Goal: Transaction & Acquisition: Subscribe to service/newsletter

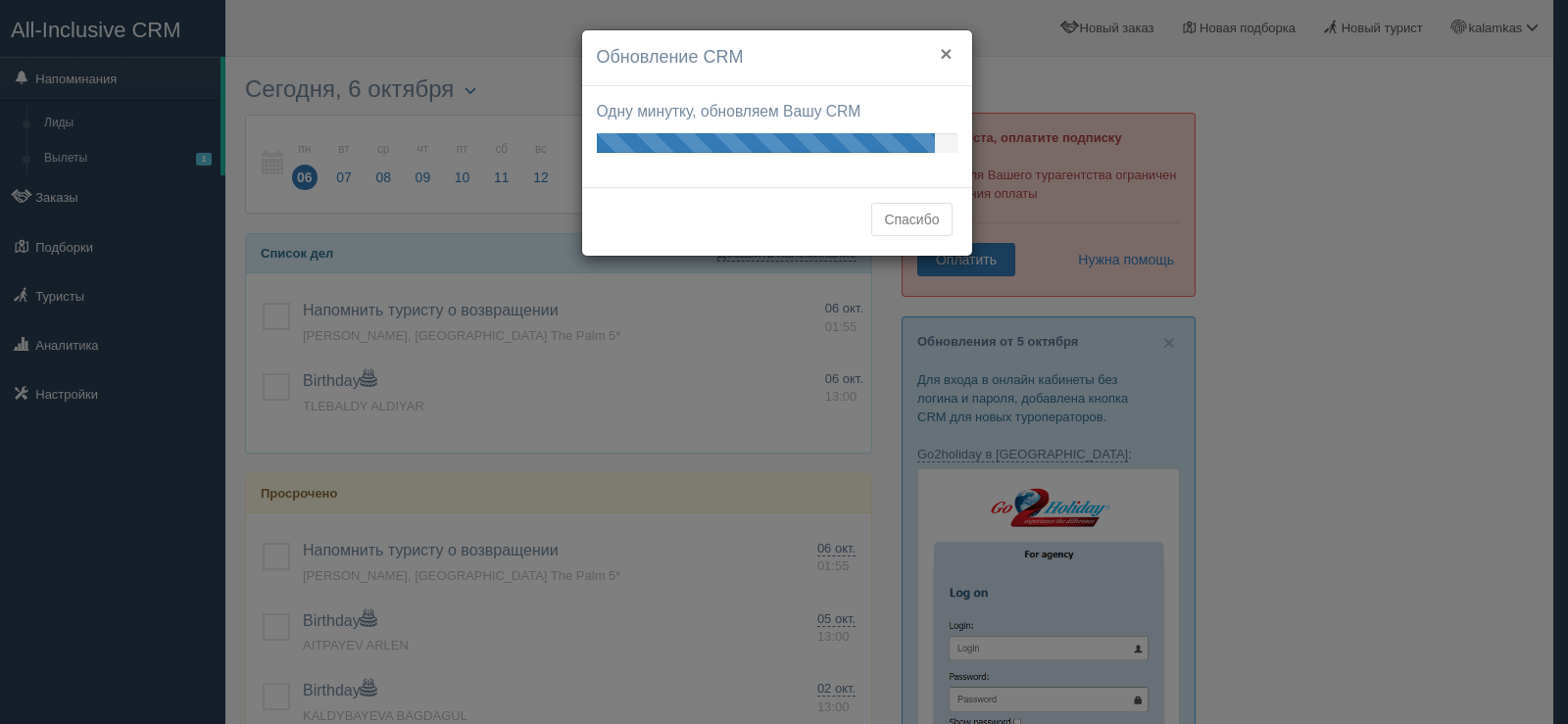
click at [947, 54] on button "×" at bounding box center [946, 53] width 12 height 21
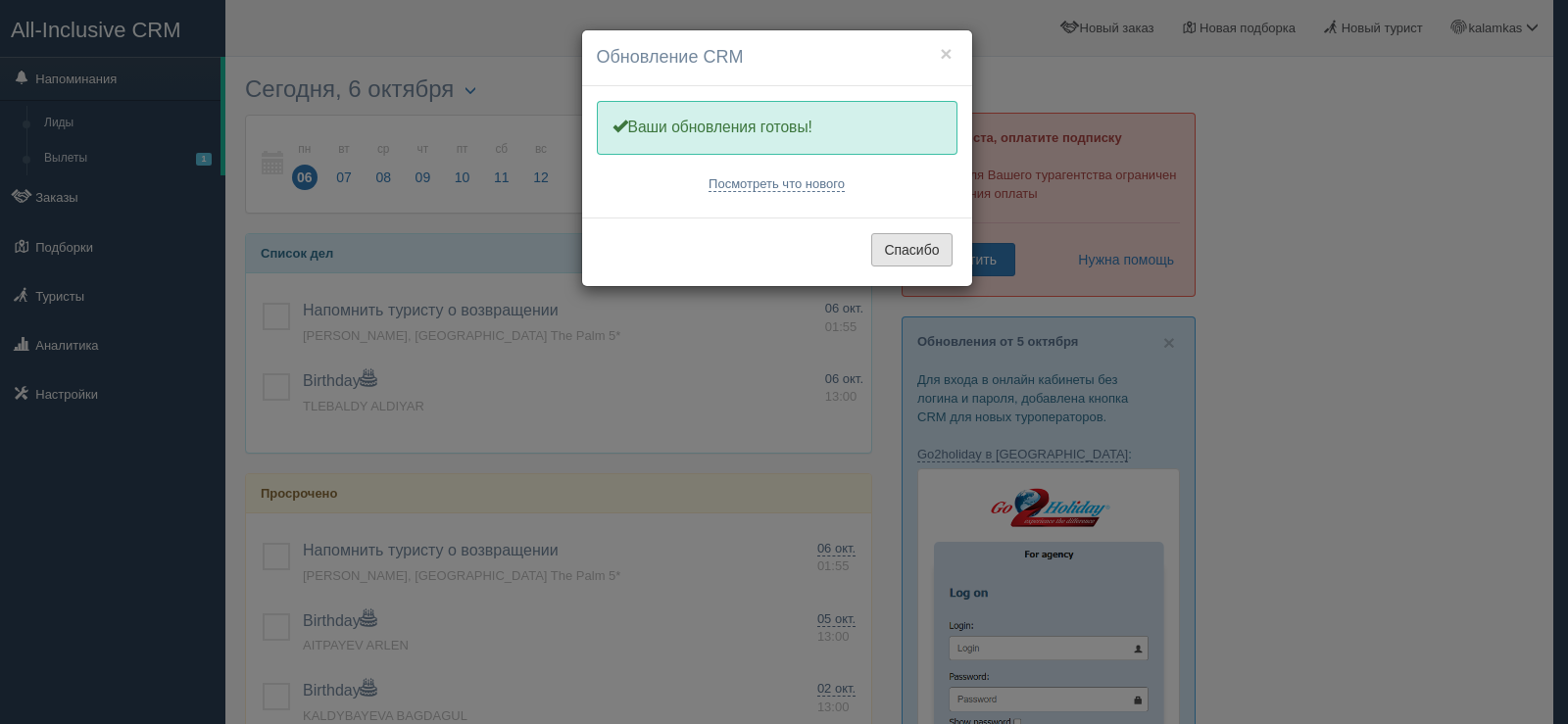
click at [918, 248] on button "Спасибо" at bounding box center [912, 250] width 81 height 33
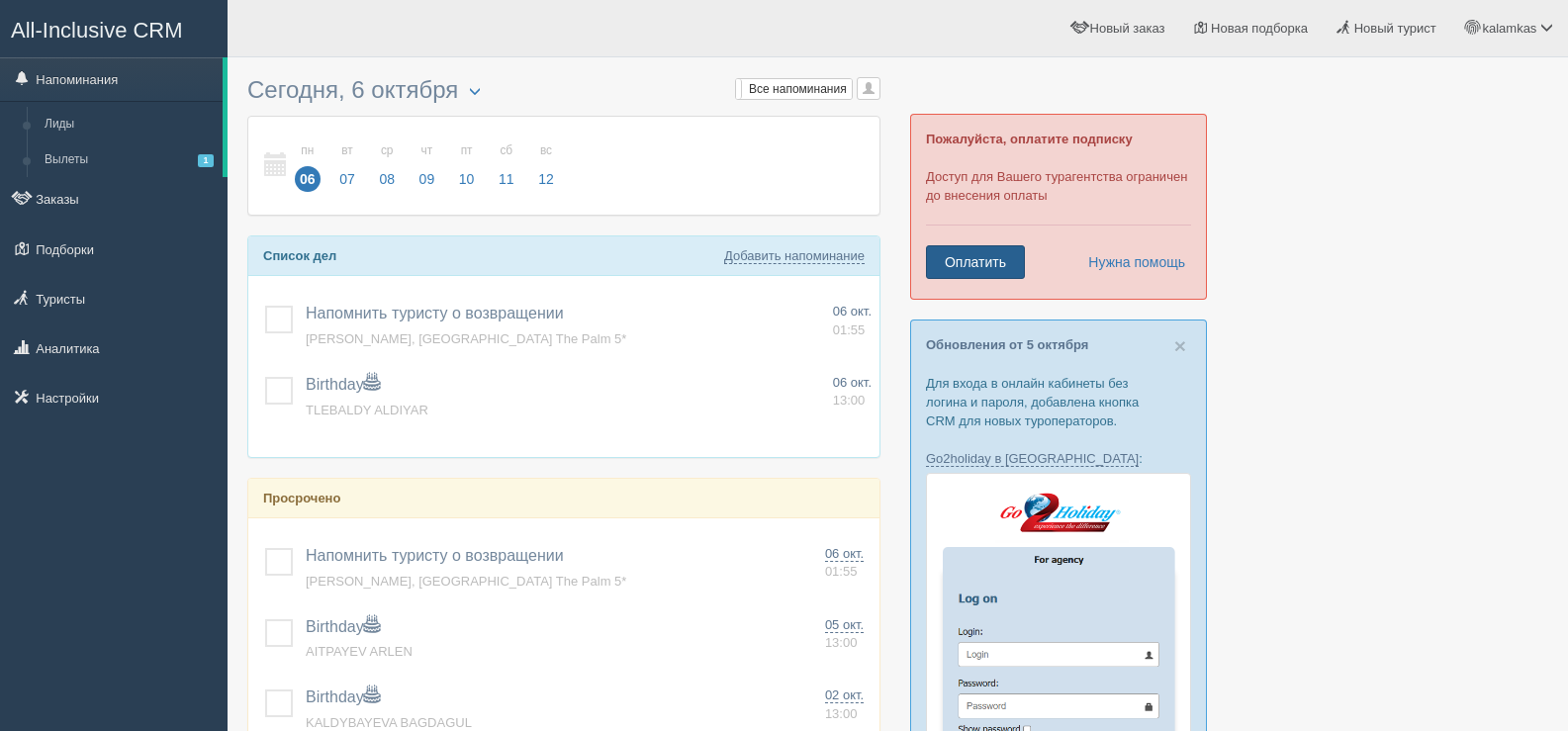
click at [969, 257] on link "Оплатить" at bounding box center [976, 262] width 99 height 34
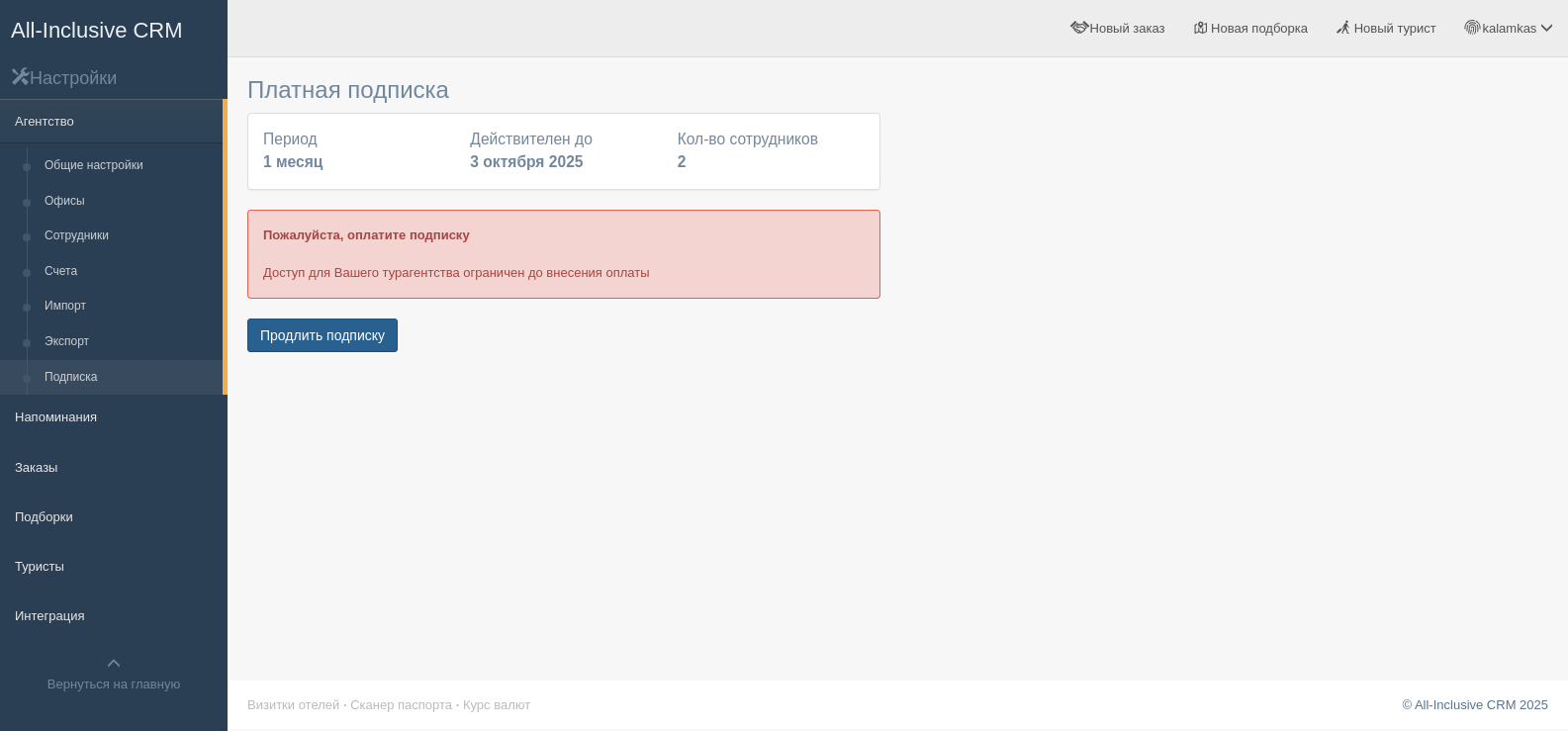
click at [336, 341] on button "Продлить подписку" at bounding box center [322, 335] width 151 height 34
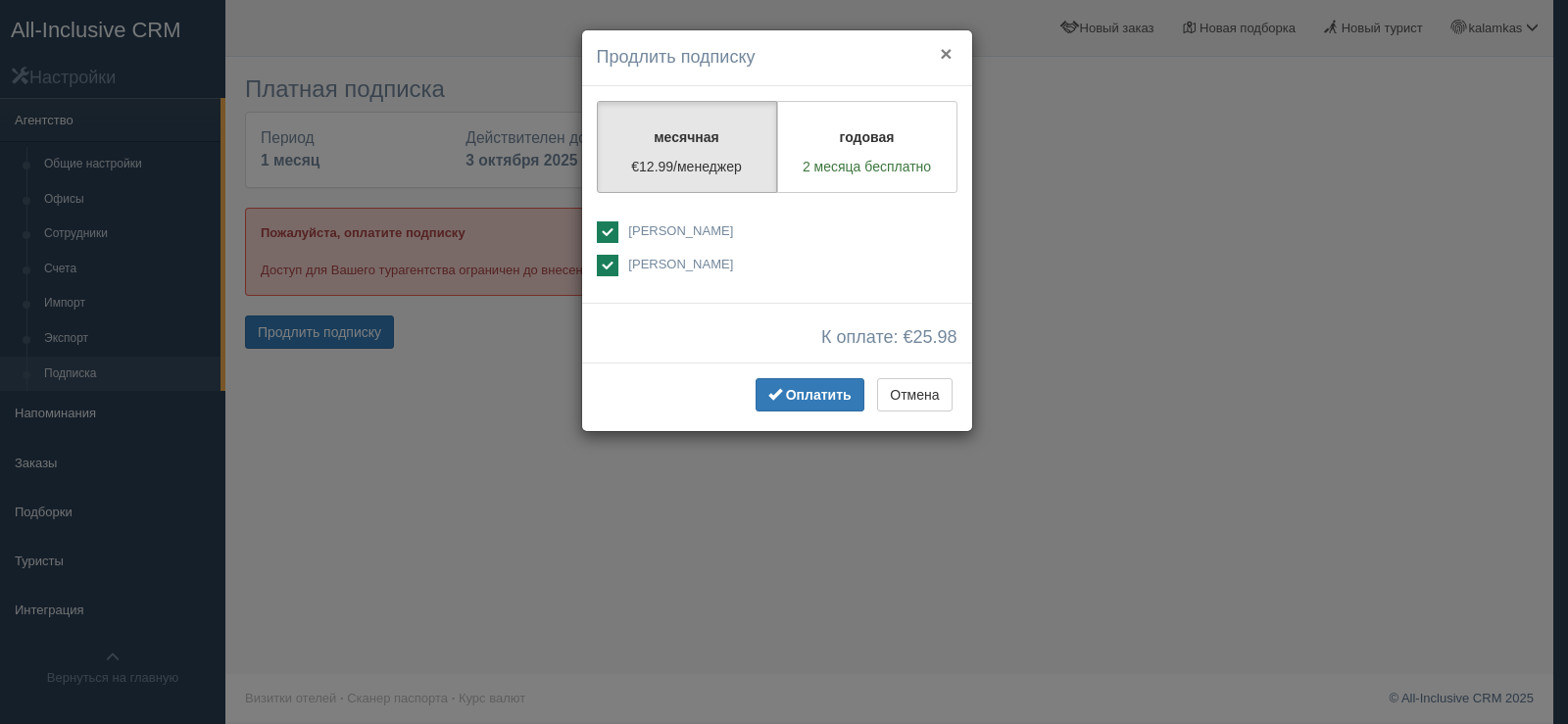
click at [945, 49] on button "×" at bounding box center [946, 53] width 12 height 21
